Goal: Task Accomplishment & Management: Use online tool/utility

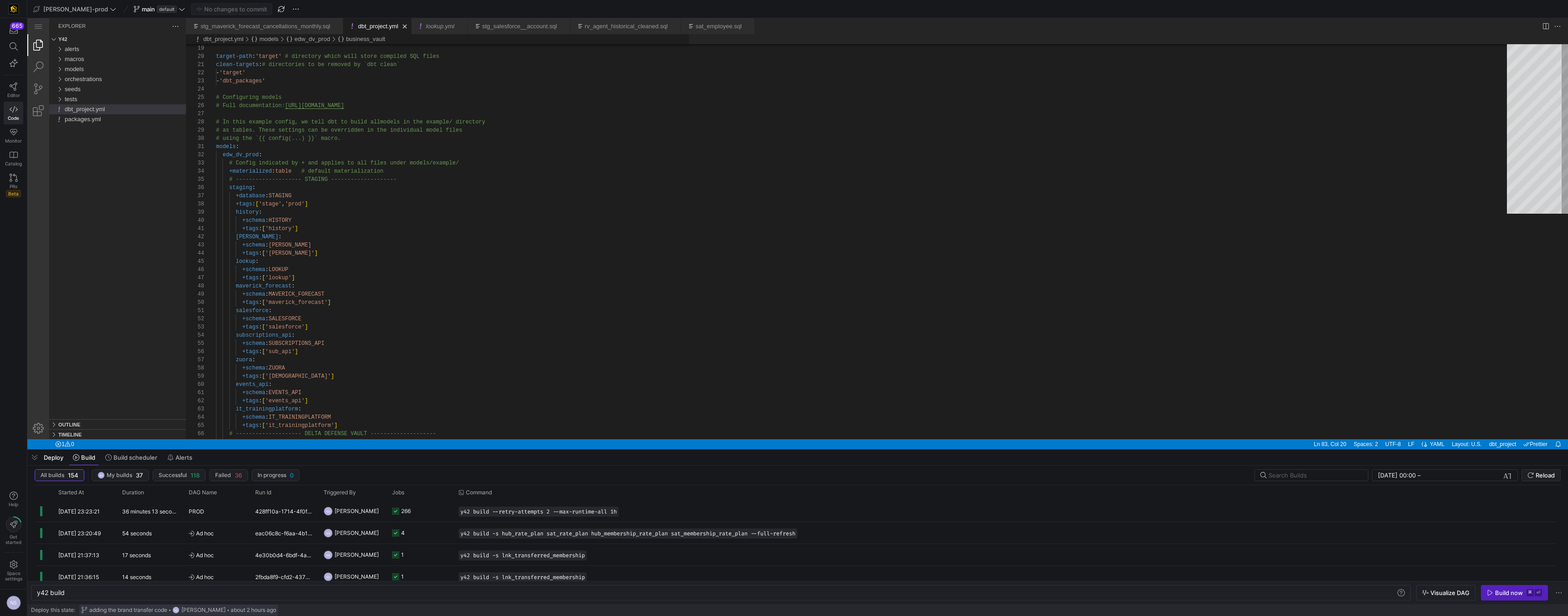
scroll to position [0, 27]
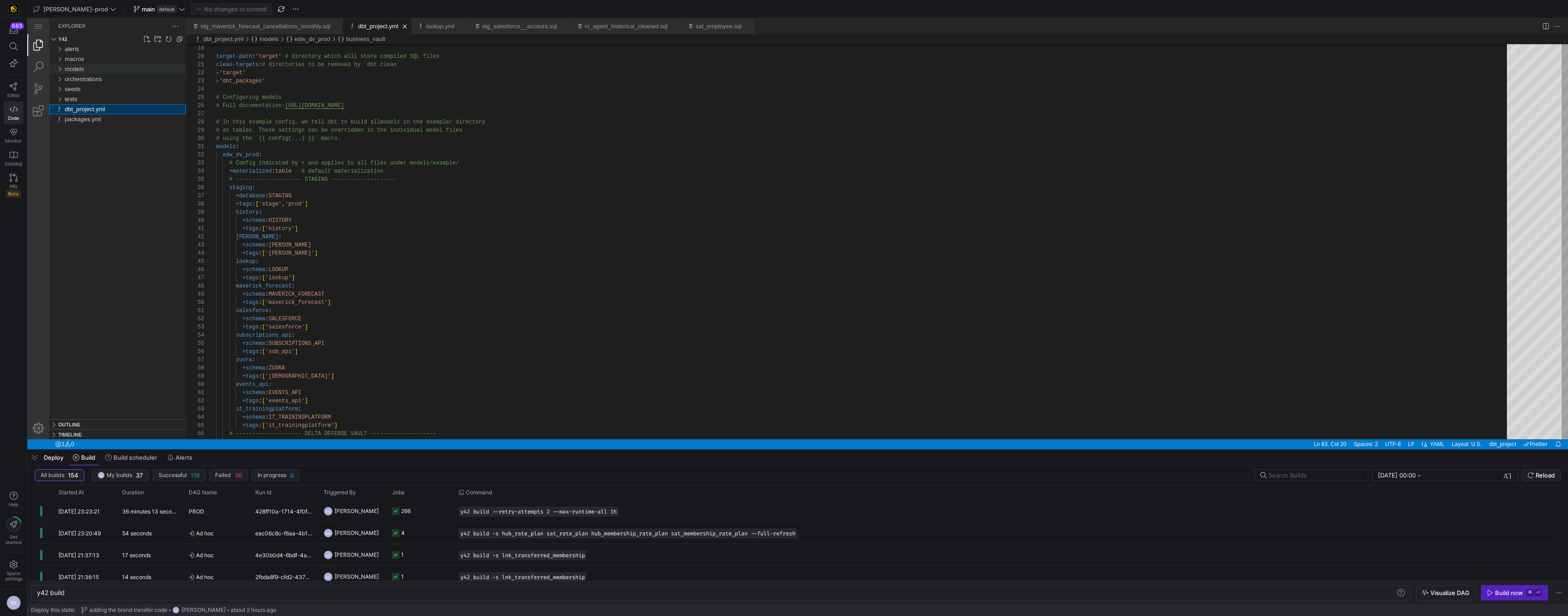
click at [100, 71] on div "models" at bounding box center [126, 69] width 121 height 10
click at [100, 106] on div "raw_vault" at bounding box center [126, 109] width 118 height 10
click at [111, 167] on div "membership" at bounding box center [128, 169] width 114 height 10
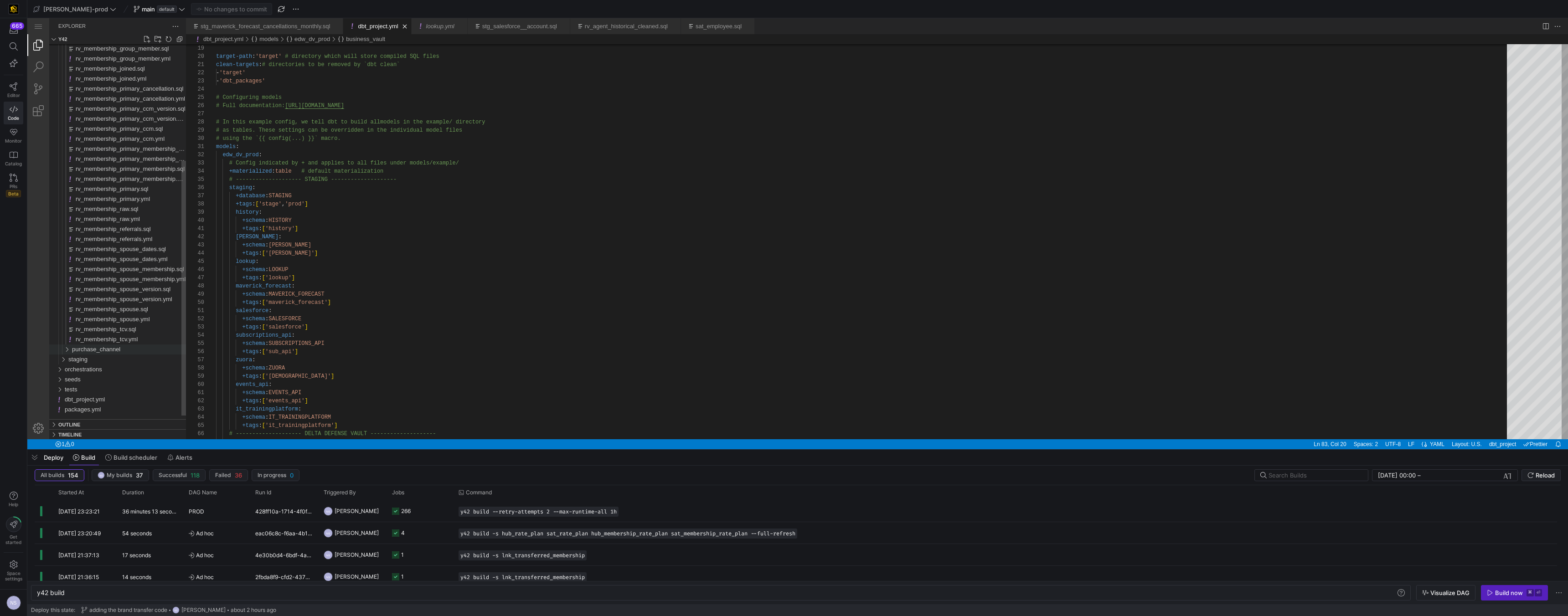
click at [108, 345] on span "purchase_channel" at bounding box center [95, 348] width 48 height 7
click at [131, 356] on div "purchase_channel" at bounding box center [128, 356] width 114 height 10
click at [120, 354] on span "purchase_channel" at bounding box center [95, 354] width 48 height 7
click at [127, 365] on span "rv_membership_delta_campaign_member.sql" at bounding box center [135, 363] width 120 height 7
type textarea "y42 build -s rv_membership_delta_campaign_member"
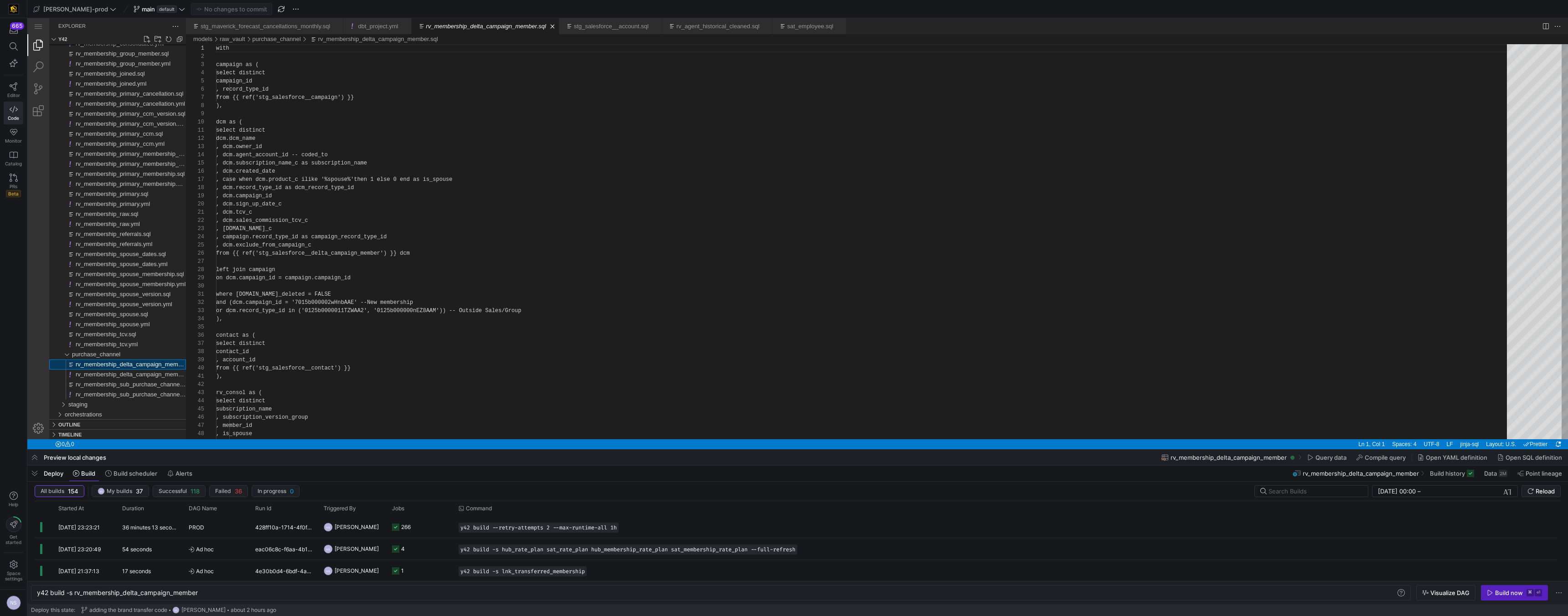
scroll to position [82, 0]
